Goal: Information Seeking & Learning: Learn about a topic

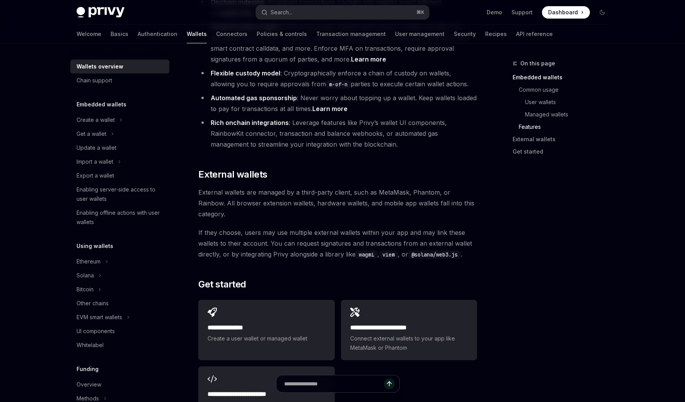
scroll to position [1078, 0]
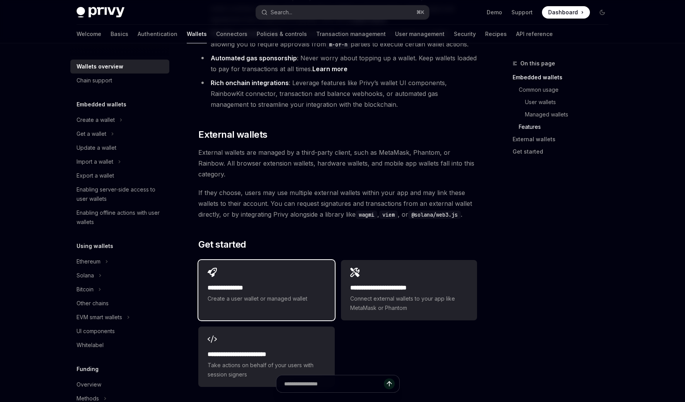
click at [286, 260] on div "**********" at bounding box center [266, 285] width 136 height 51
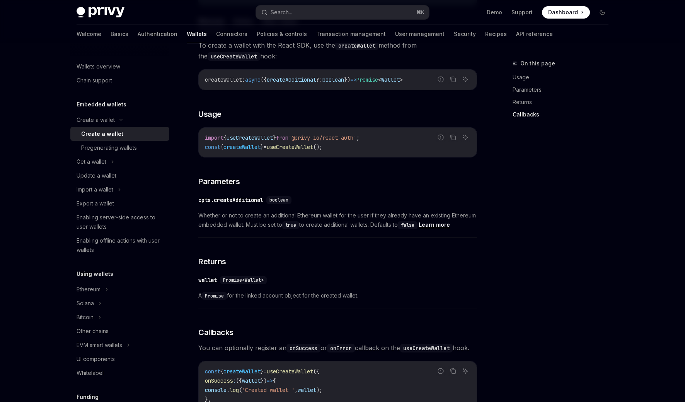
scroll to position [537, 0]
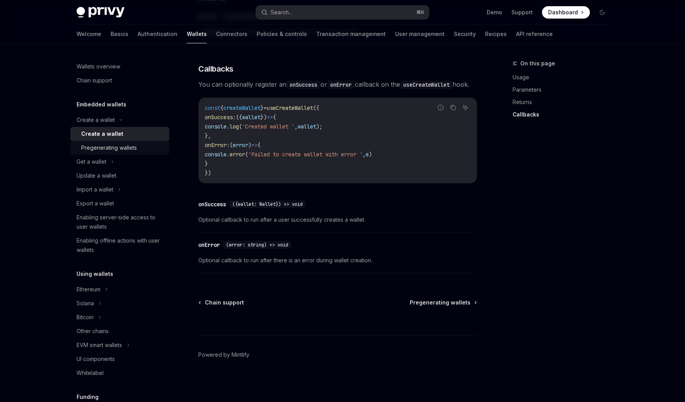
click at [95, 145] on div "Pregenerating wallets" at bounding box center [109, 147] width 56 height 9
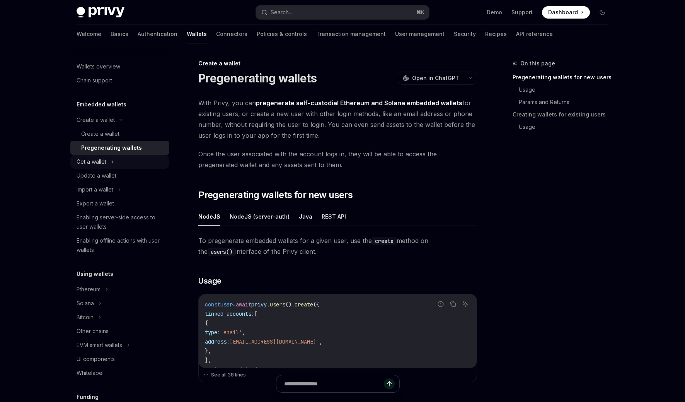
click at [101, 162] on div "Get a wallet" at bounding box center [92, 161] width 30 height 9
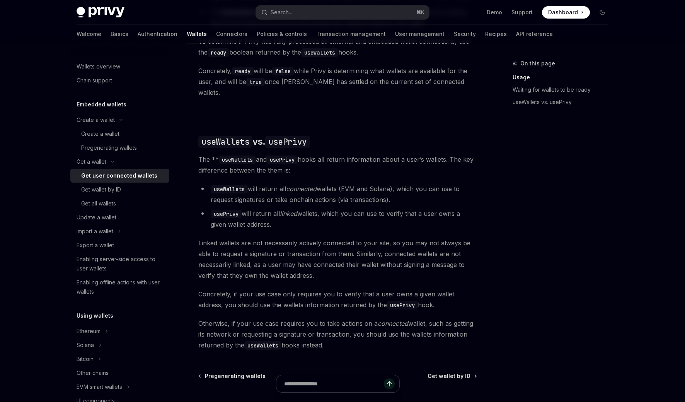
scroll to position [631, 0]
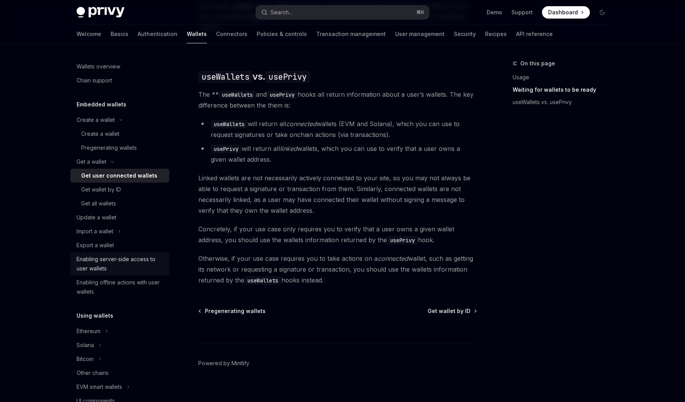
click at [92, 263] on div "Enabling server-side access to user wallets" at bounding box center [121, 263] width 88 height 19
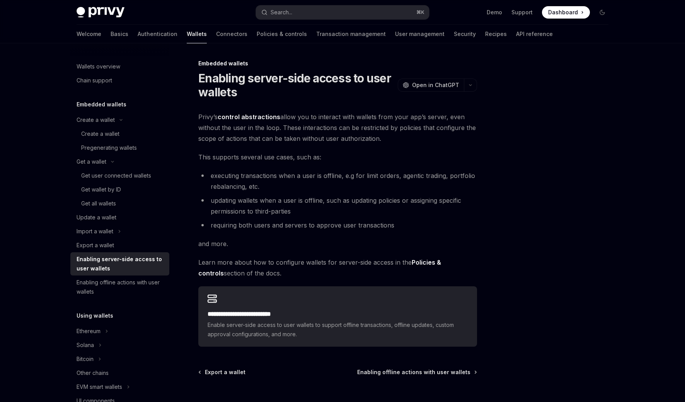
scroll to position [70, 0]
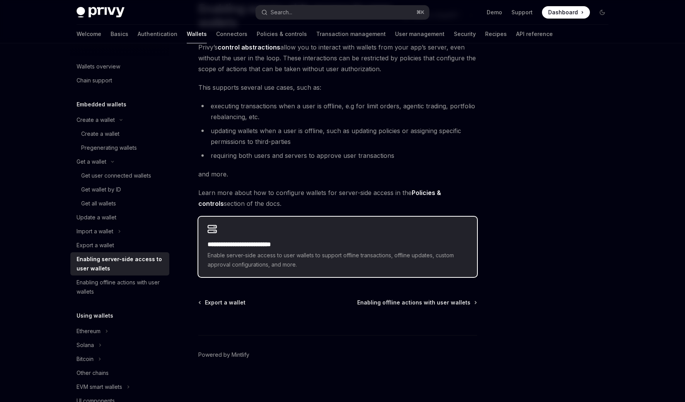
click at [282, 256] on span "Enable server-side access to user wallets to support offline transactions, offl…" at bounding box center [338, 260] width 260 height 19
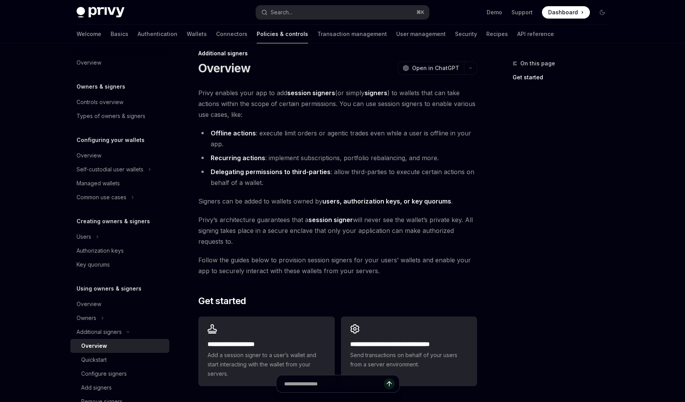
scroll to position [44, 0]
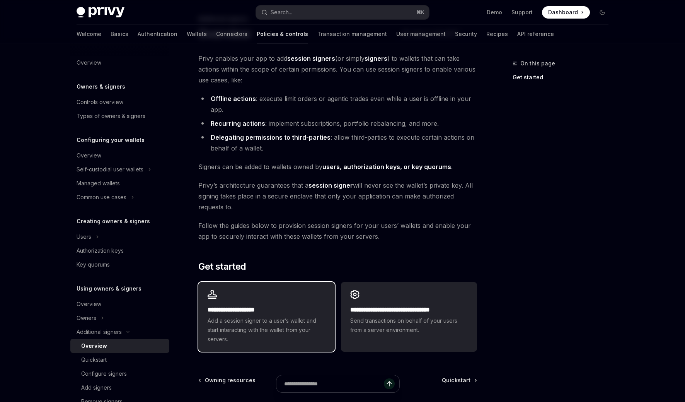
click at [258, 300] on div "**********" at bounding box center [266, 317] width 136 height 70
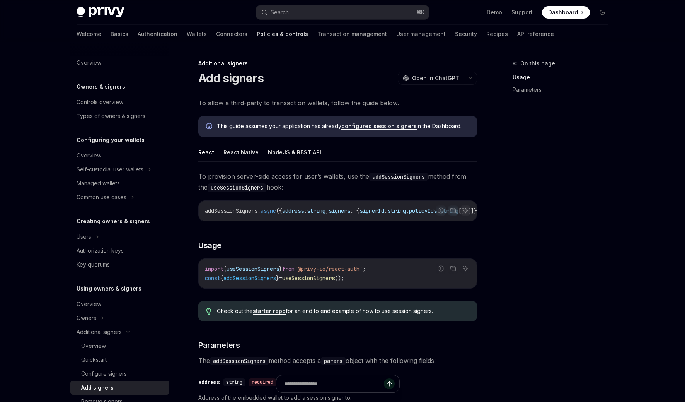
click at [292, 160] on button "NodeJS & REST API" at bounding box center [294, 152] width 53 height 18
type textarea "*"
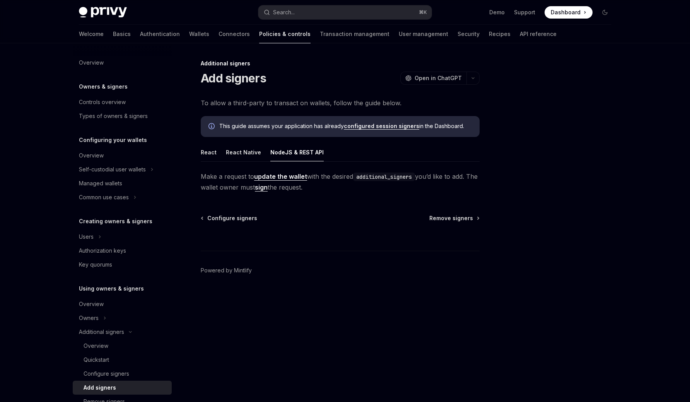
click at [281, 177] on link "update the wallet" at bounding box center [280, 176] width 53 height 8
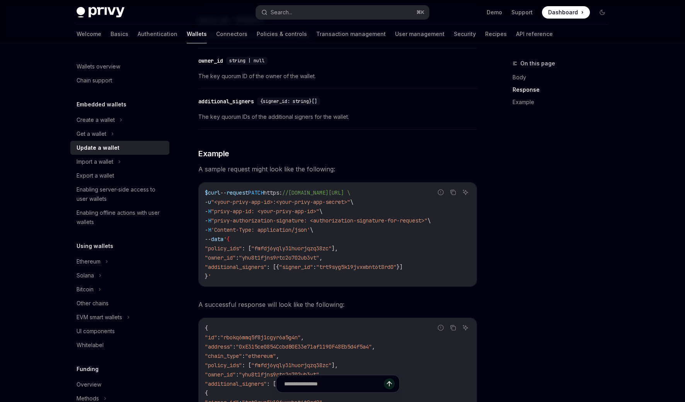
scroll to position [696, 0]
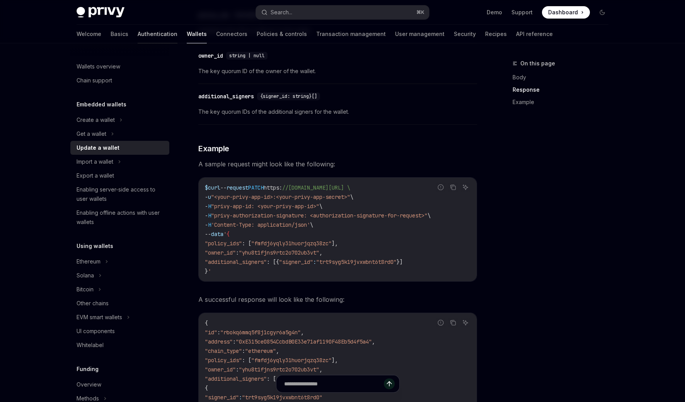
click at [138, 34] on link "Authentication" at bounding box center [158, 34] width 40 height 19
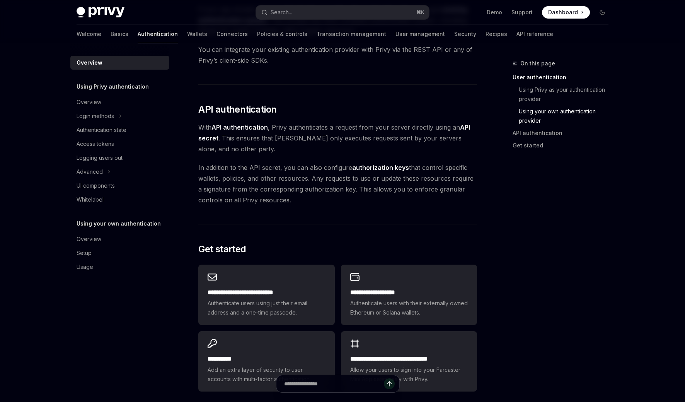
scroll to position [579, 0]
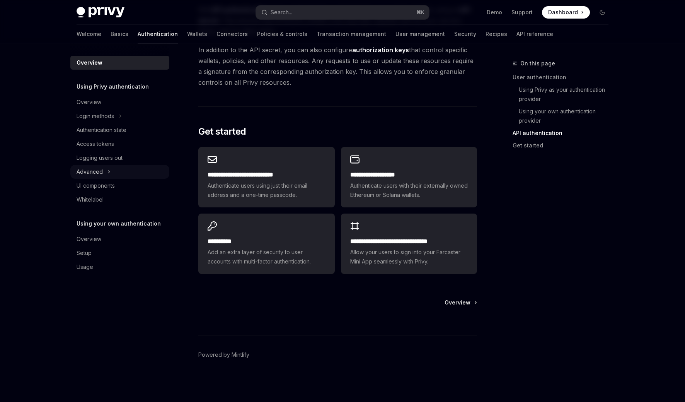
click at [95, 175] on div "Advanced" at bounding box center [90, 171] width 26 height 9
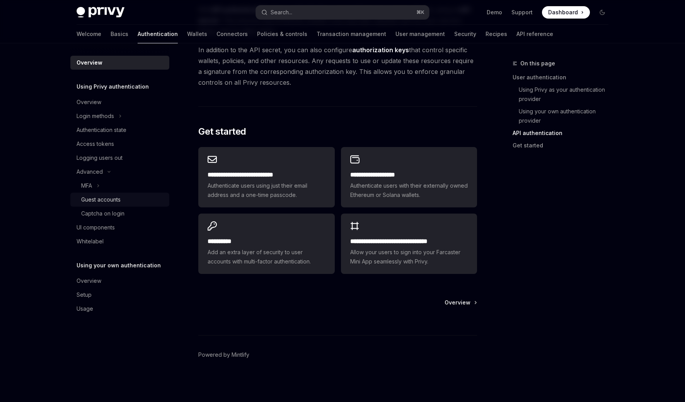
click at [95, 200] on div "Guest accounts" at bounding box center [100, 199] width 39 height 9
type textarea "*"
